Goal: Information Seeking & Learning: Learn about a topic

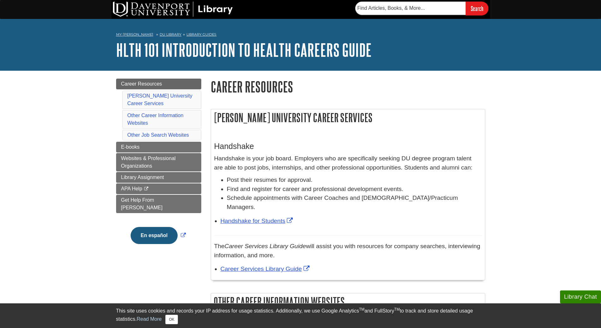
click at [160, 112] on li "Other Career Information Websites" at bounding box center [161, 119] width 79 height 18
click at [158, 114] on link "Other Career Information Websites" at bounding box center [156, 119] width 56 height 13
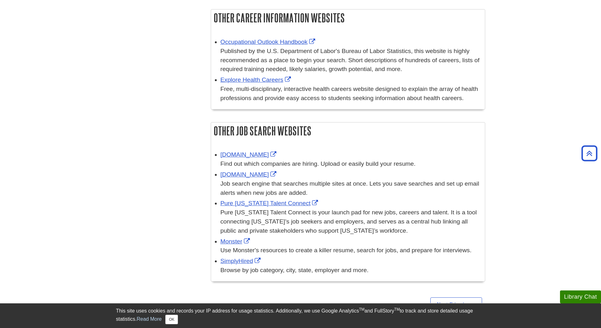
click at [128, 159] on div "Menu Career Resources Davenport University Career Services Other Career Informa…" at bounding box center [300, 51] width 379 height 528
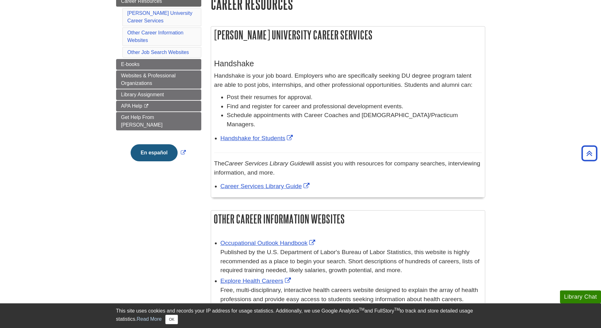
scroll to position [63, 0]
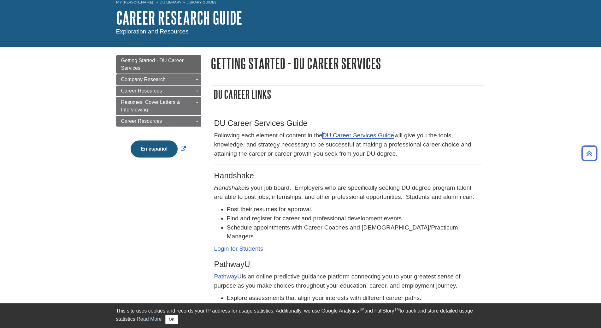
scroll to position [32, 0]
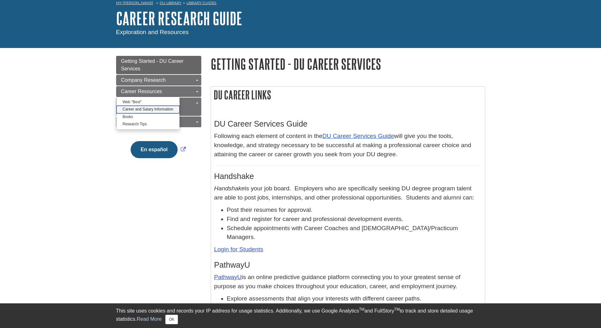
click at [145, 110] on link "Career and Salary Information" at bounding box center [147, 109] width 63 height 7
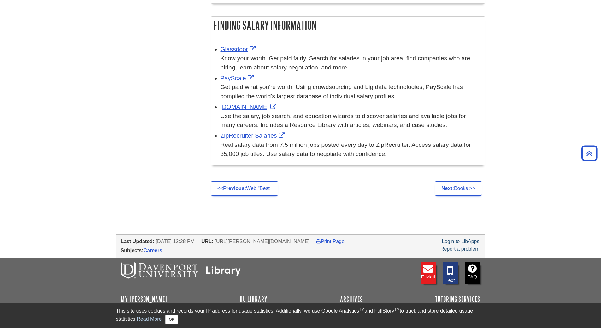
scroll to position [537, 0]
